Goal: Task Accomplishment & Management: Use online tool/utility

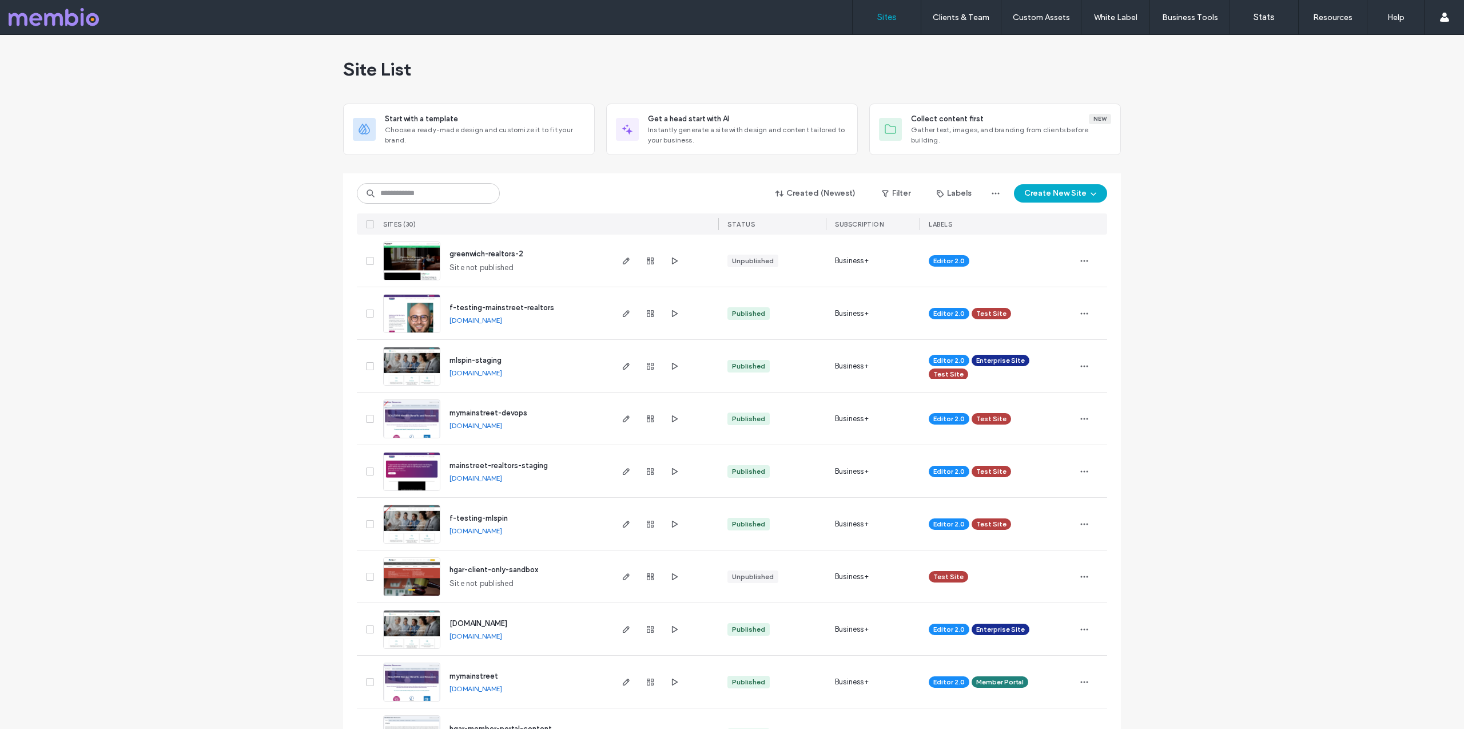
click at [414, 630] on img at bounding box center [412, 649] width 56 height 78
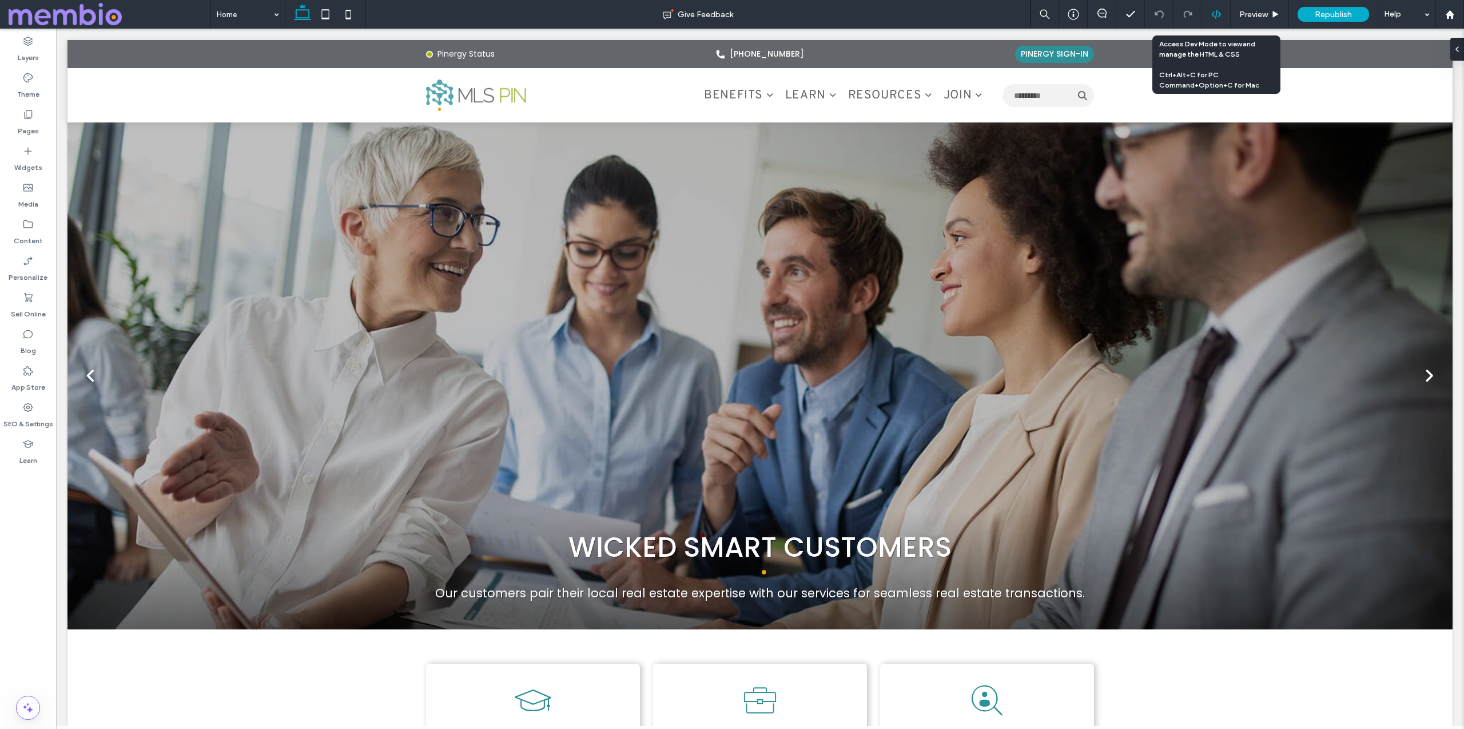
click at [1211, 13] on icon at bounding box center [1216, 14] width 10 height 10
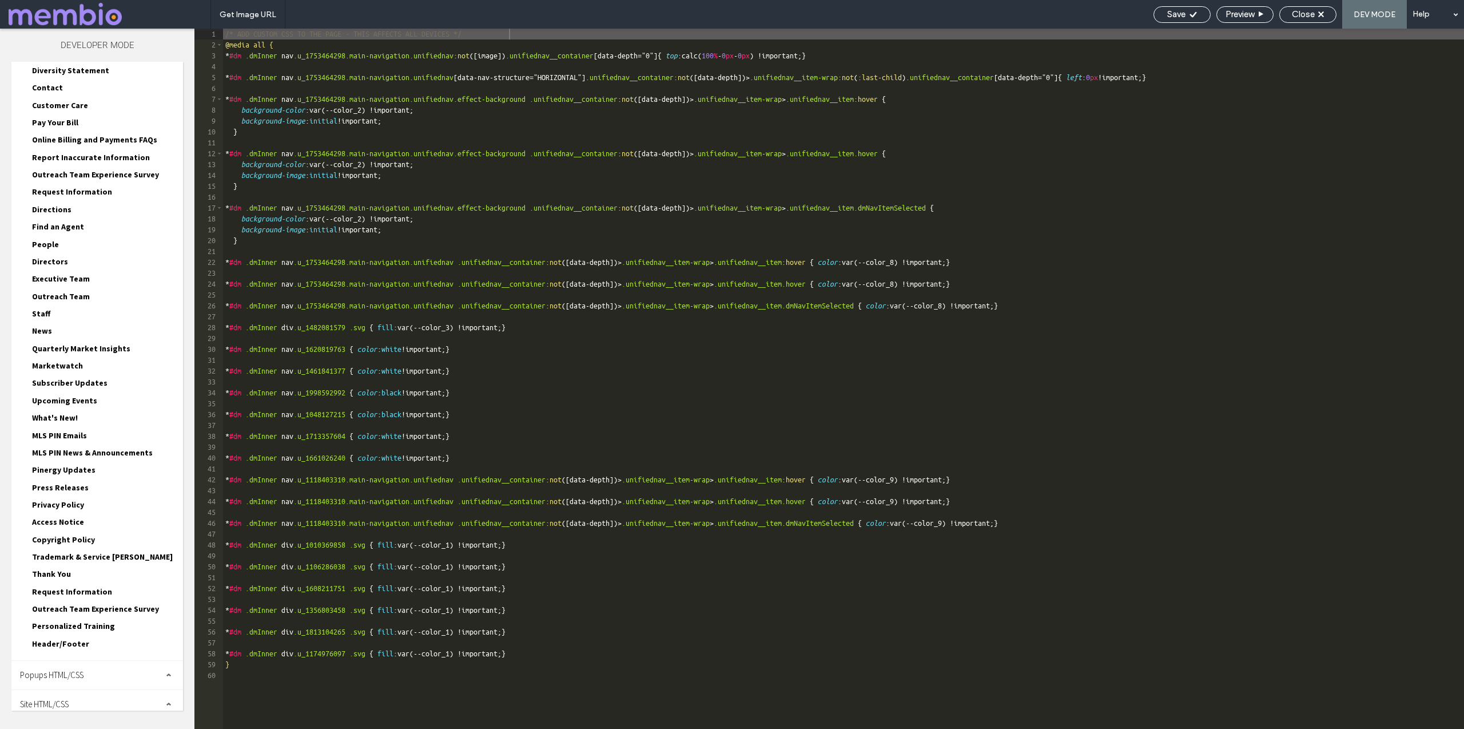
scroll to position [991, 0]
click at [54, 697] on span "Site HTML/CSS" at bounding box center [44, 695] width 49 height 11
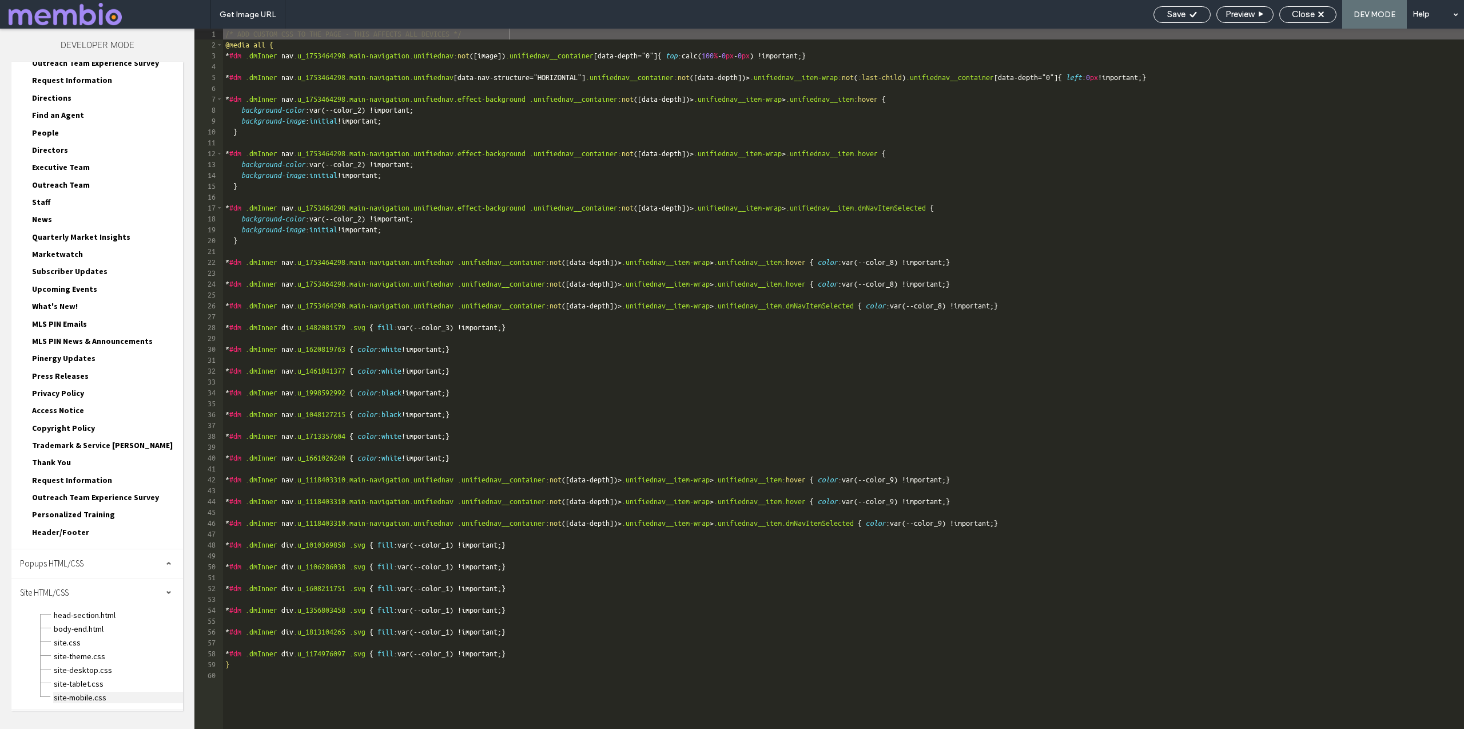
click at [61, 694] on span "site-mobile.css" at bounding box center [118, 696] width 130 height 11
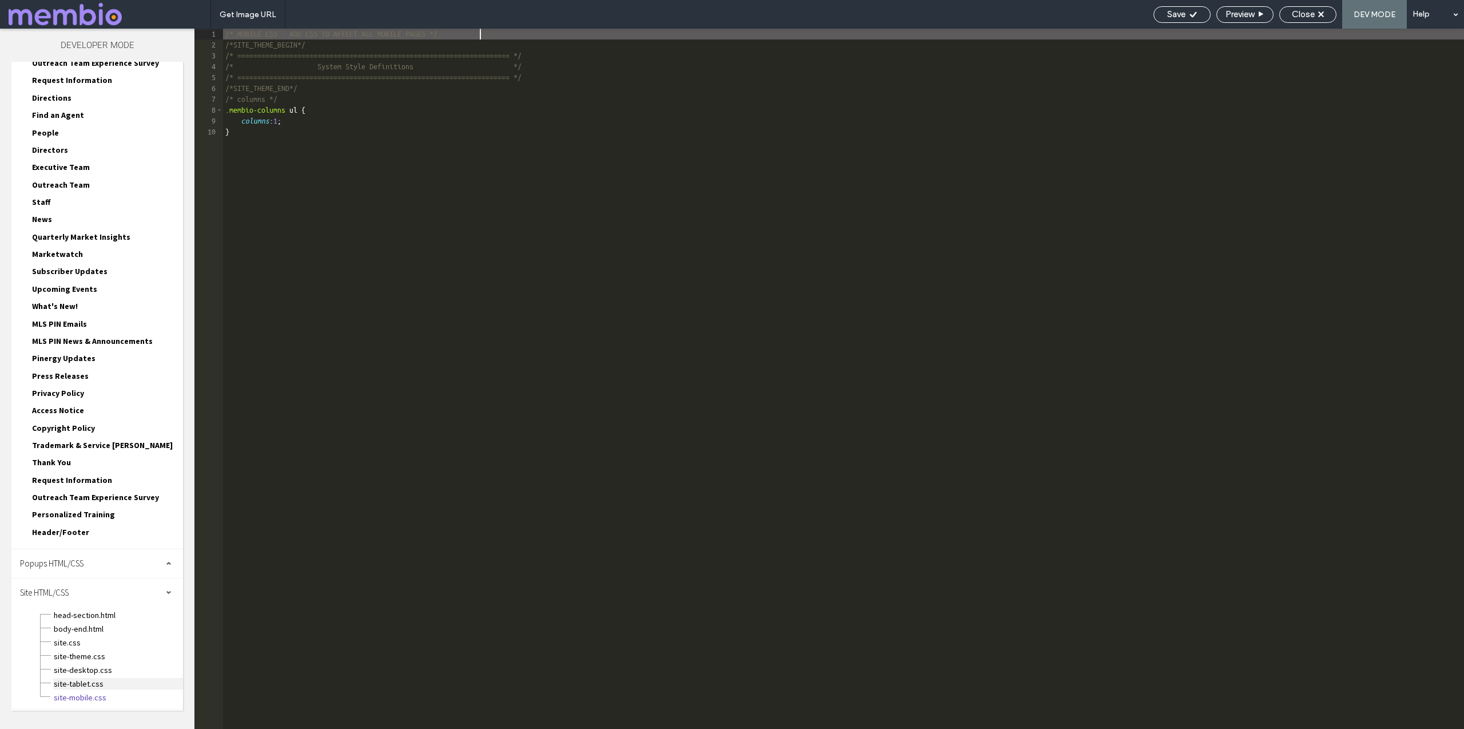
click at [81, 681] on span "site-tablet.css" at bounding box center [118, 683] width 130 height 11
click at [81, 670] on span "site-desktop.css" at bounding box center [118, 669] width 130 height 11
click at [85, 657] on span "site-theme.css" at bounding box center [118, 655] width 130 height 11
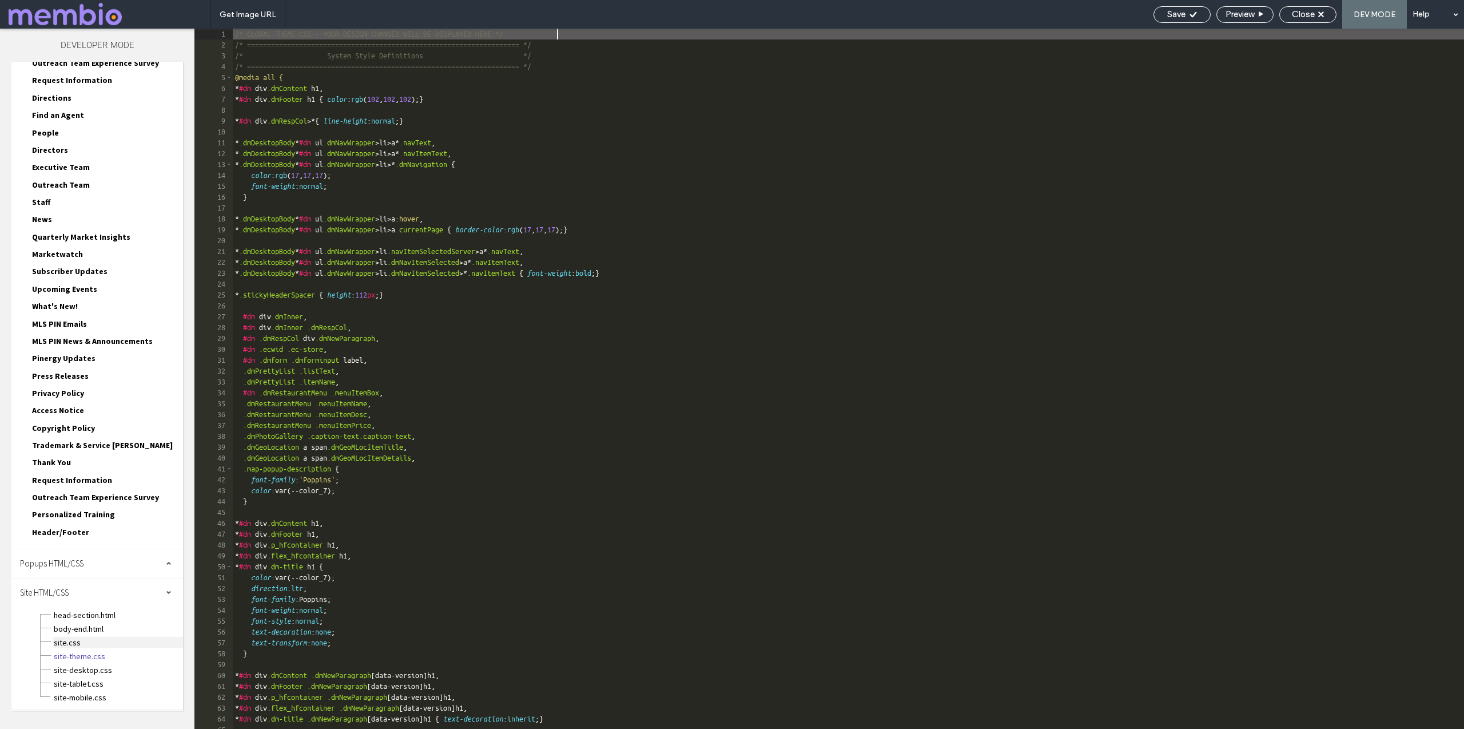
click at [71, 646] on span "site.css" at bounding box center [118, 641] width 130 height 11
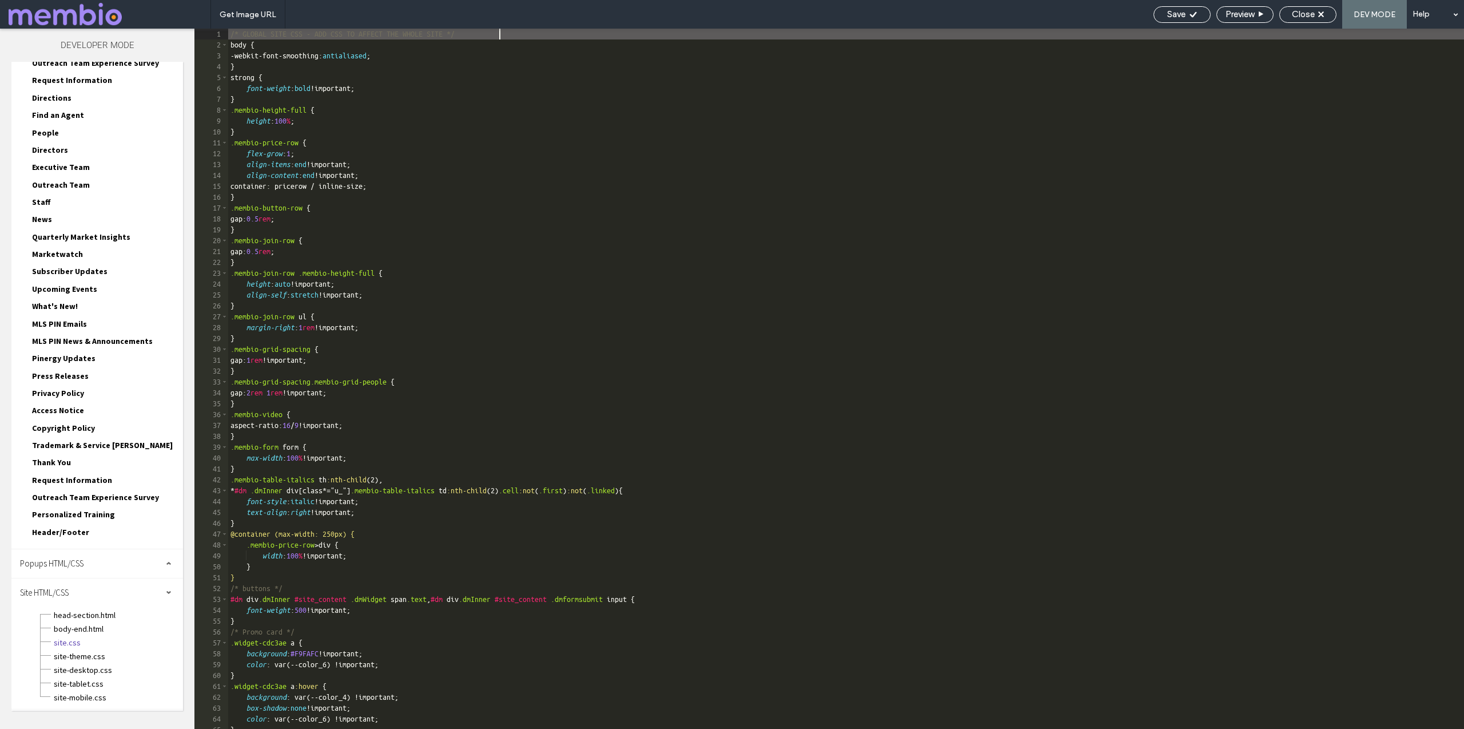
click at [408, 452] on div "/* GLOBAL SITE CSS - ADD CSS TO AFFECT THE WHOLE SITE */ body { -webkit-font-sm…" at bounding box center [846, 390] width 1236 height 722
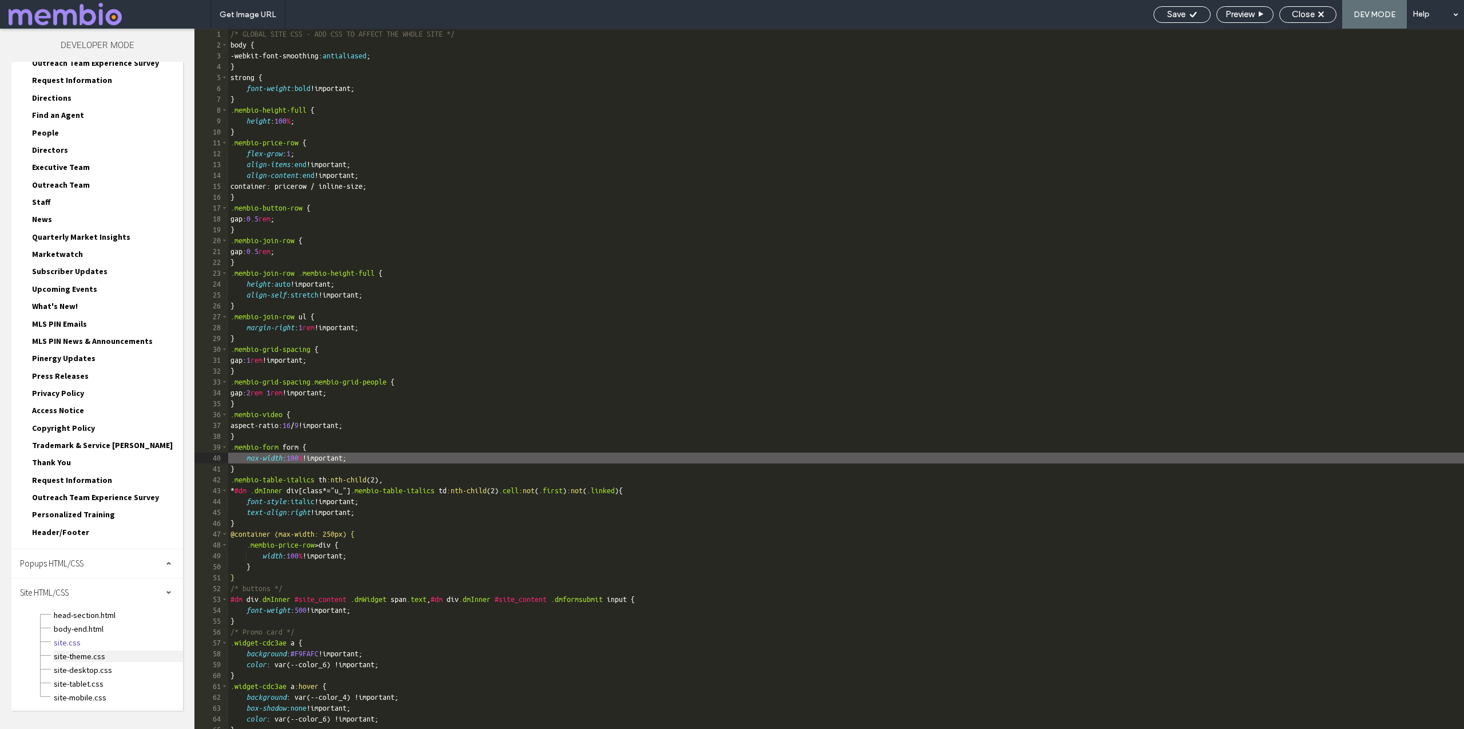
click at [83, 660] on span "site-theme.css" at bounding box center [118, 655] width 130 height 11
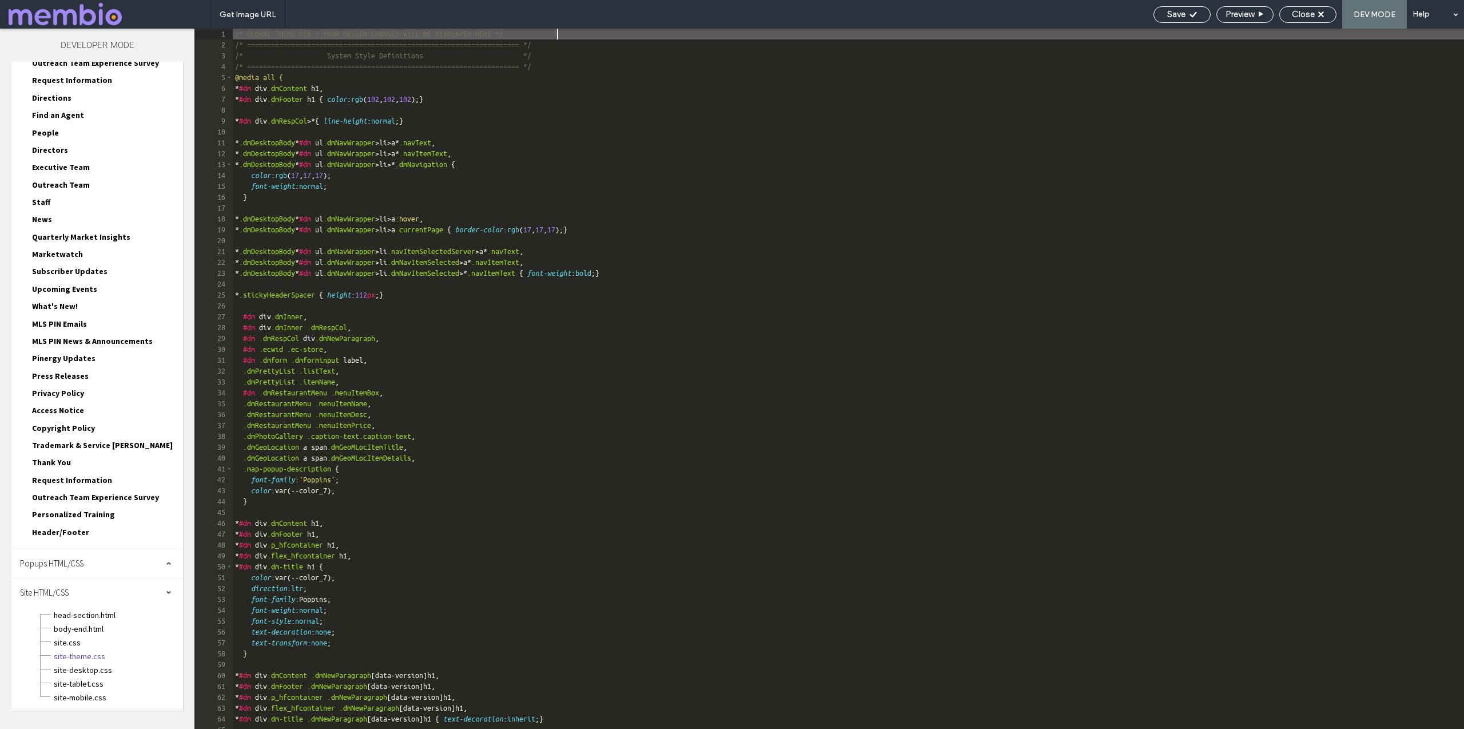
click at [508, 392] on div "/* GLOBAL THEME CSS - YOUR DESIGN CHANGES WILL BE DISPLAYED HERE */ /* ========…" at bounding box center [848, 390] width 1231 height 722
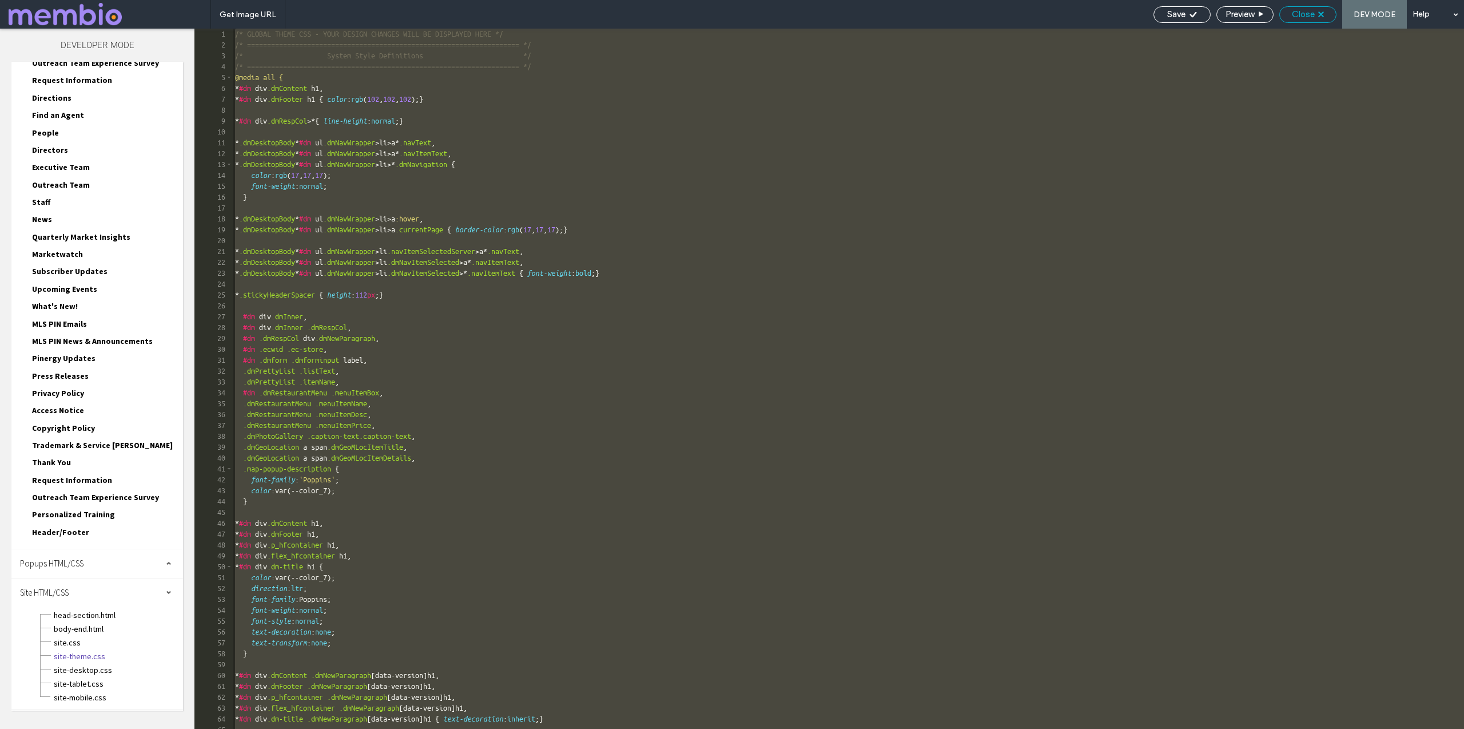
click at [1307, 15] on span "Close" at bounding box center [1303, 14] width 23 height 10
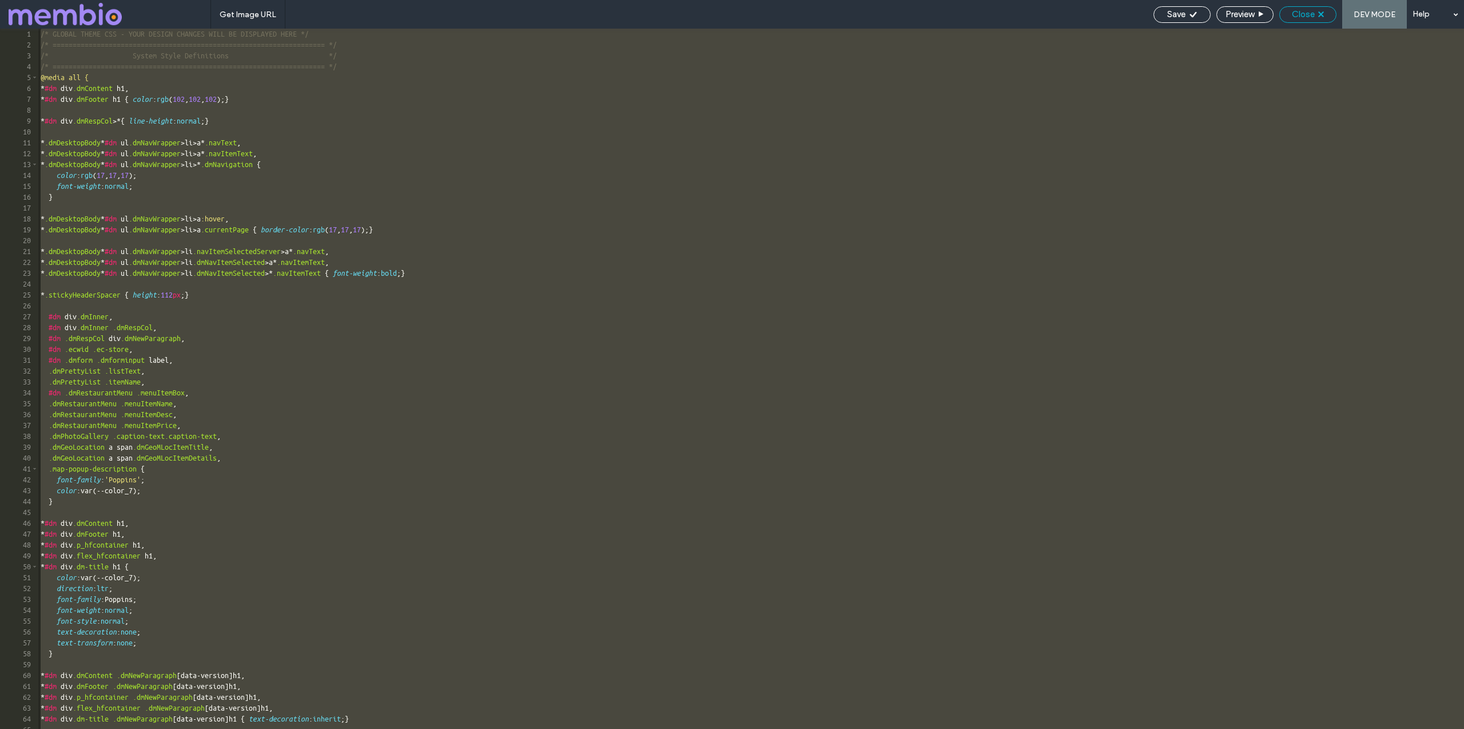
scroll to position [1065, 0]
